Goal: Task Accomplishment & Management: Complete application form

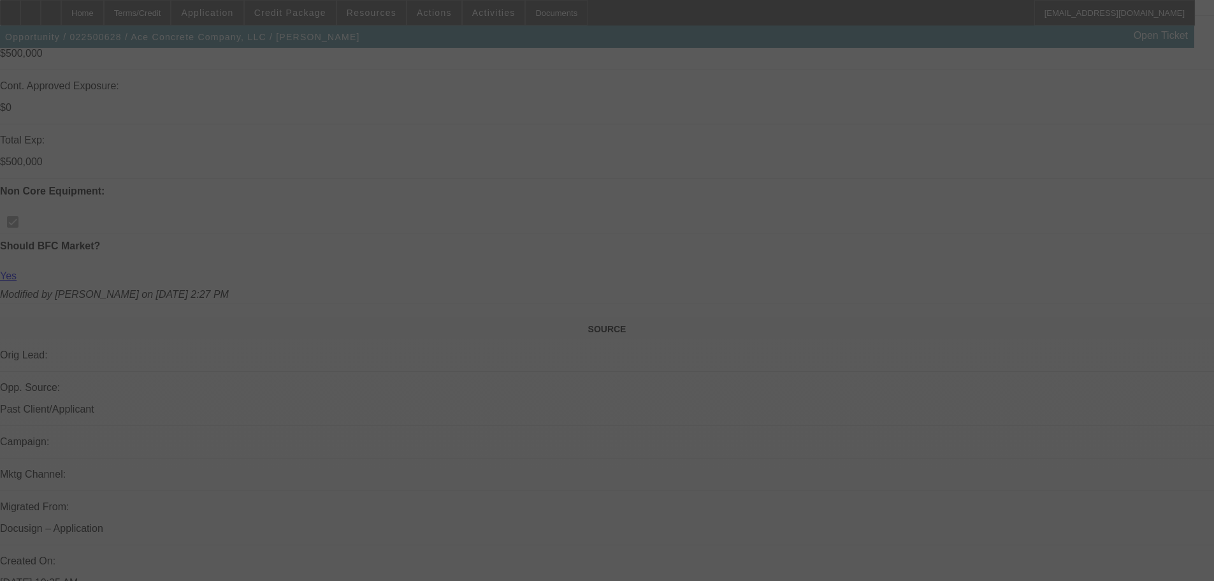
scroll to position [574, 0]
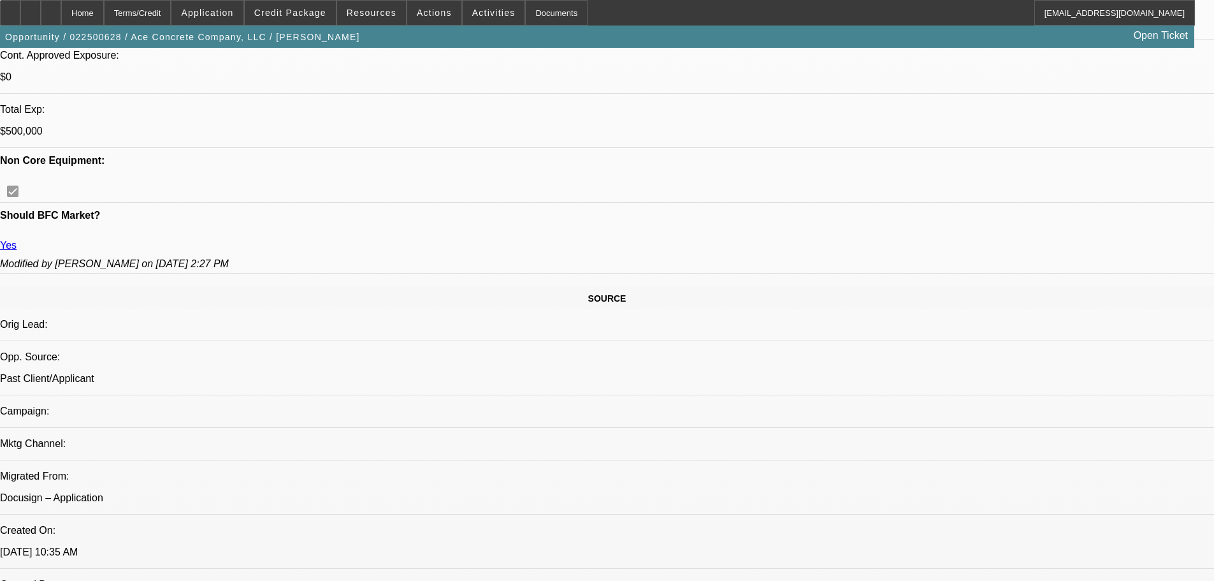
select select "0"
select select "3"
select select "0"
select select "6"
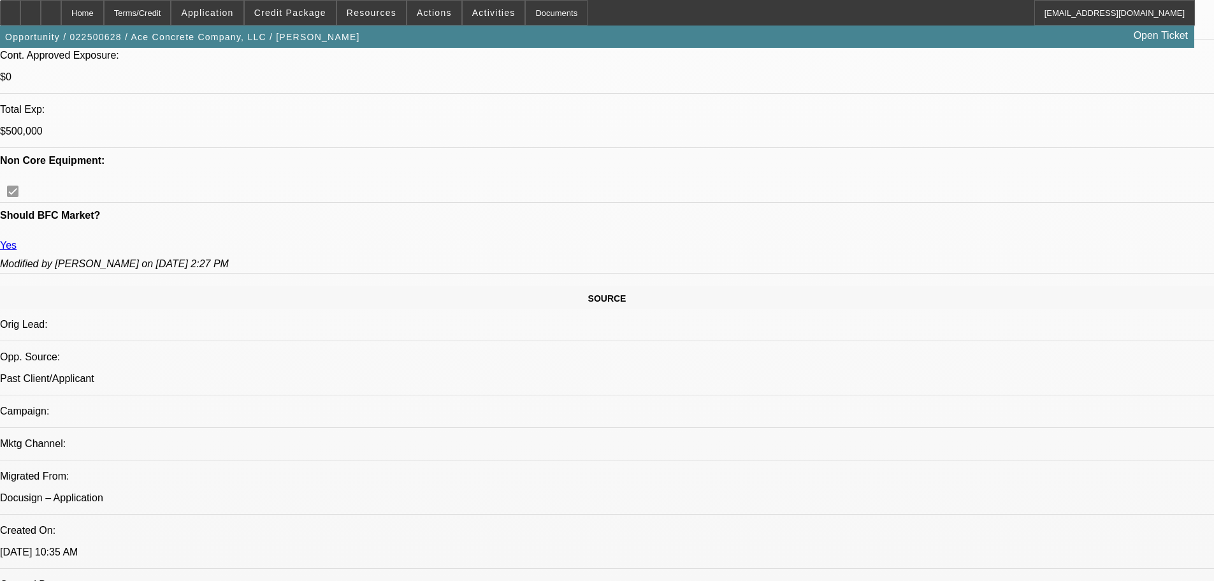
select select "0"
select select "3"
select select "0"
select select "6"
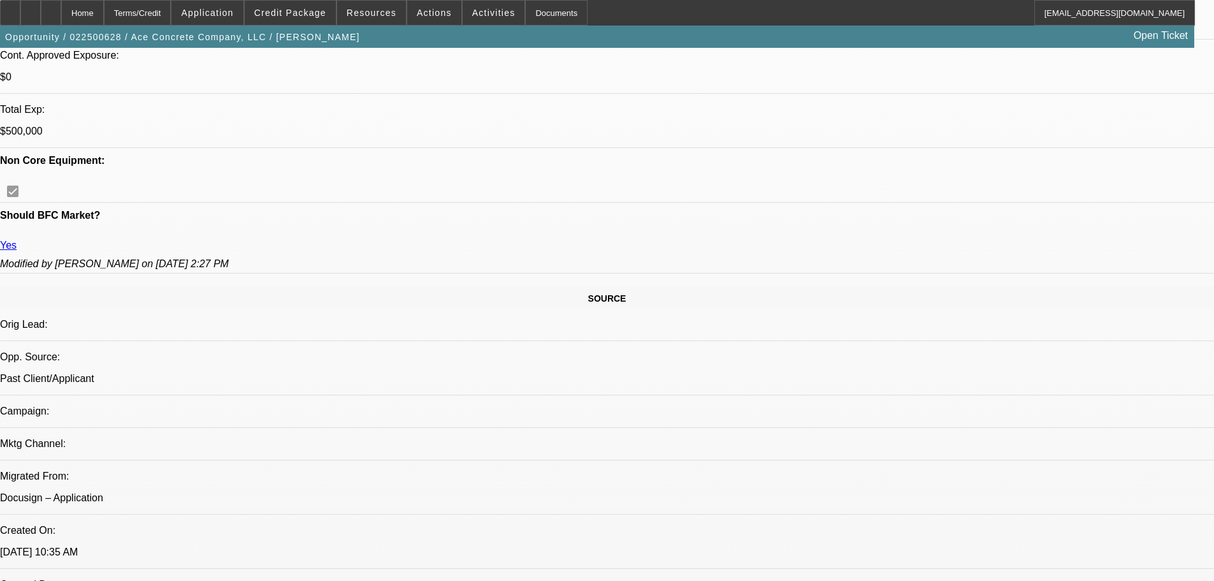
select select "0"
select select "2"
select select "0"
select select "6"
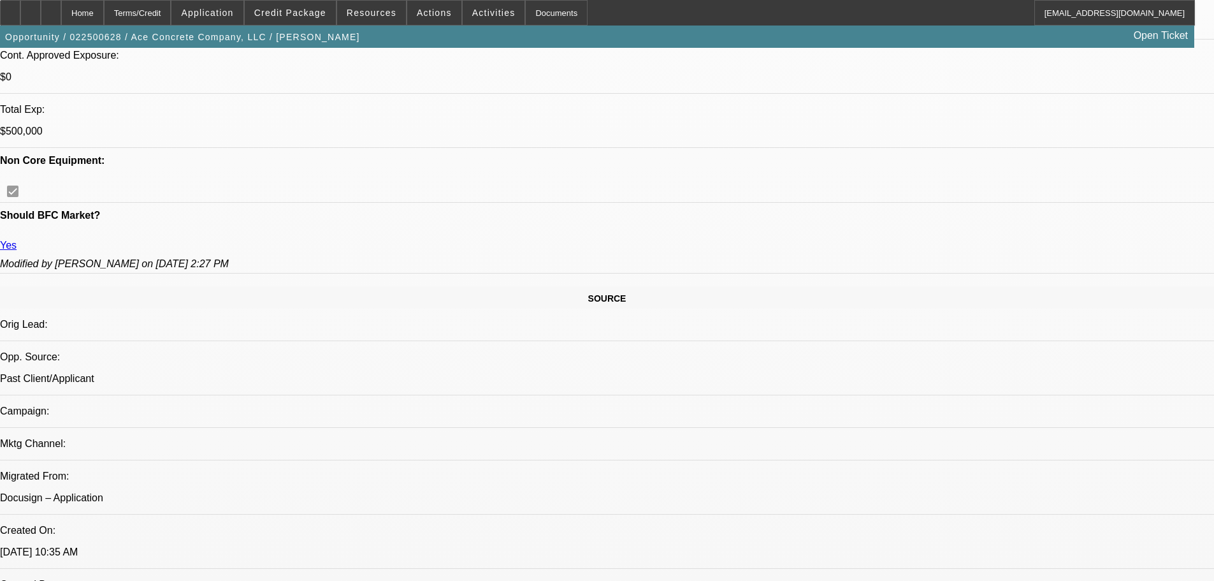
select select "0"
select select "2"
select select "0"
select select "6"
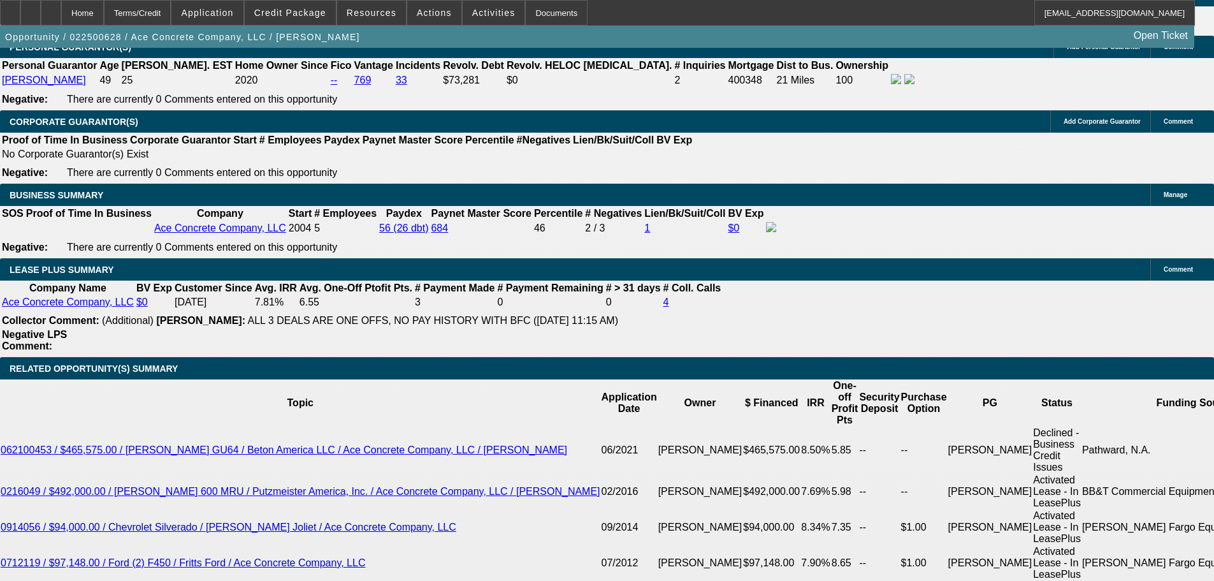
scroll to position [2040, 0]
